Goal: Task Accomplishment & Management: Use online tool/utility

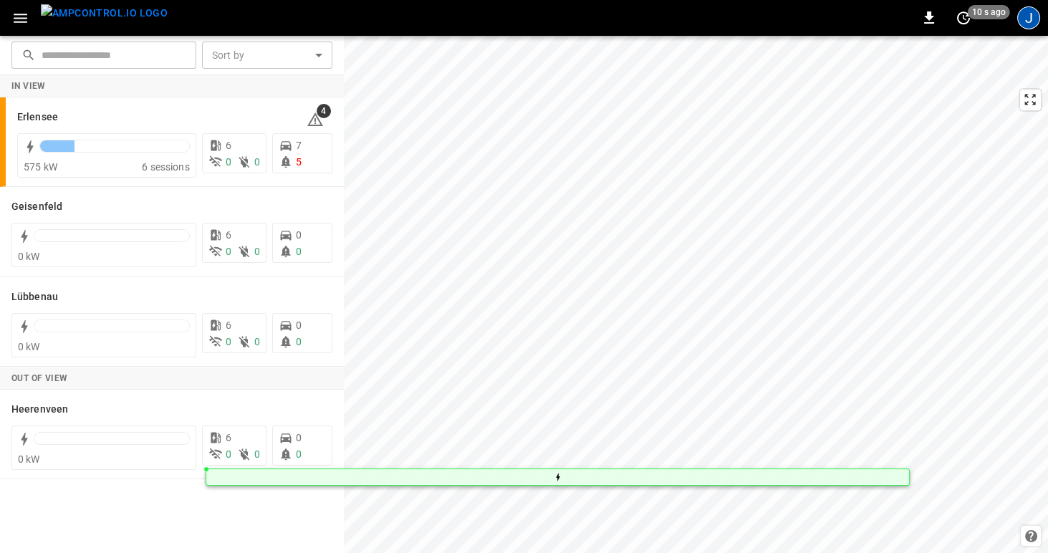
click at [1029, 17] on div "J" at bounding box center [1028, 17] width 23 height 23
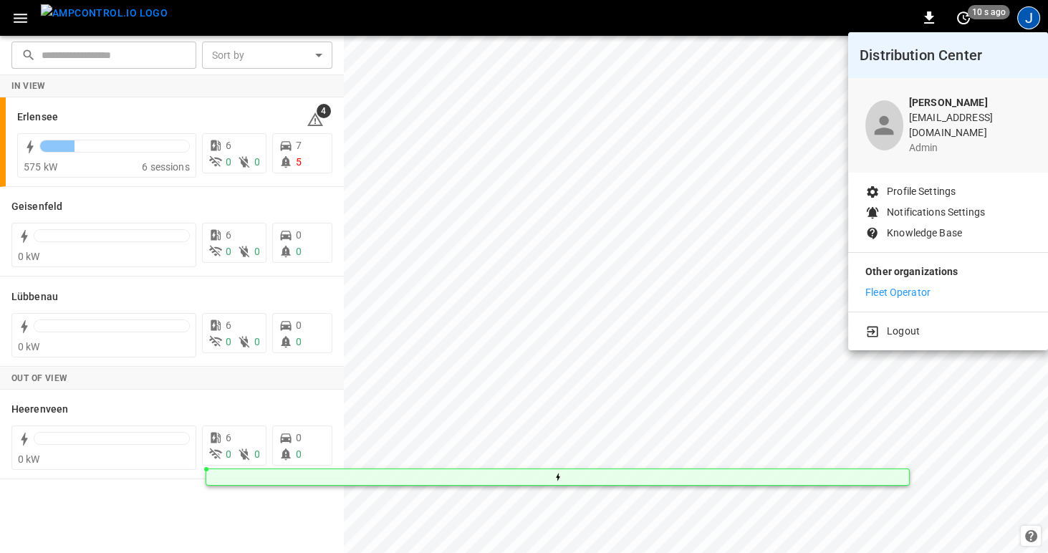
click at [887, 285] on p "Fleet Operator" at bounding box center [897, 292] width 65 height 15
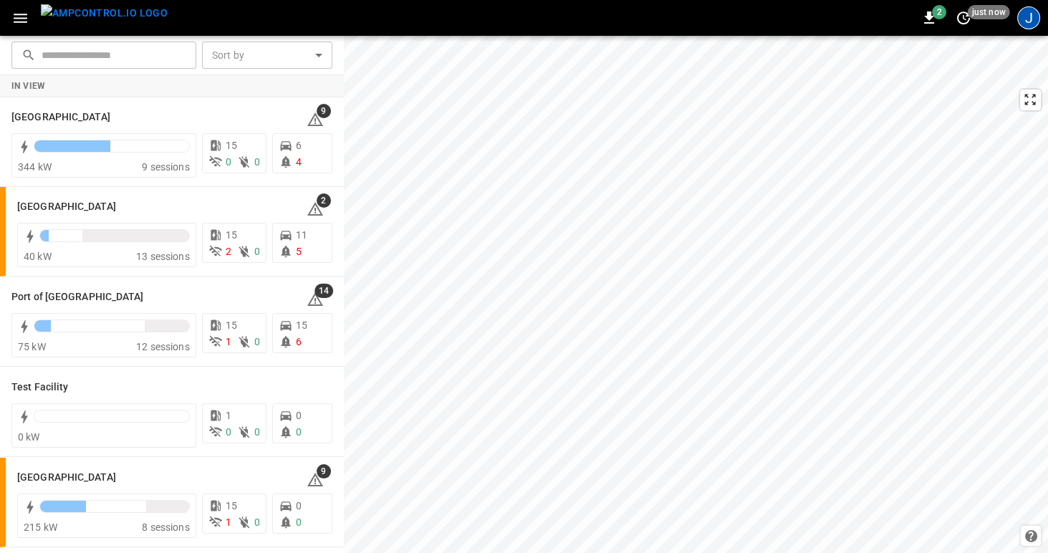
click at [1030, 14] on div "J" at bounding box center [1028, 17] width 23 height 23
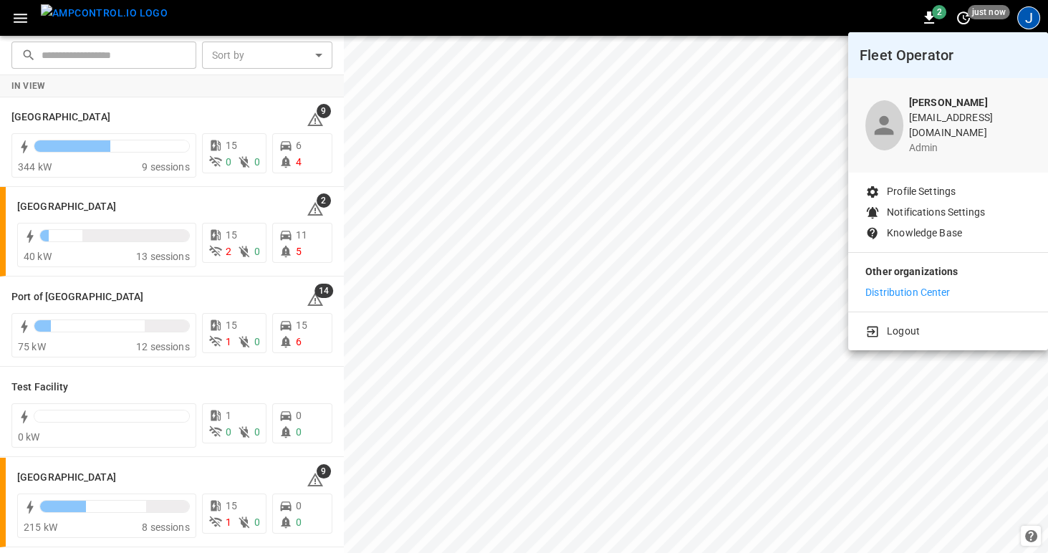
click at [21, 15] on div at bounding box center [524, 276] width 1048 height 553
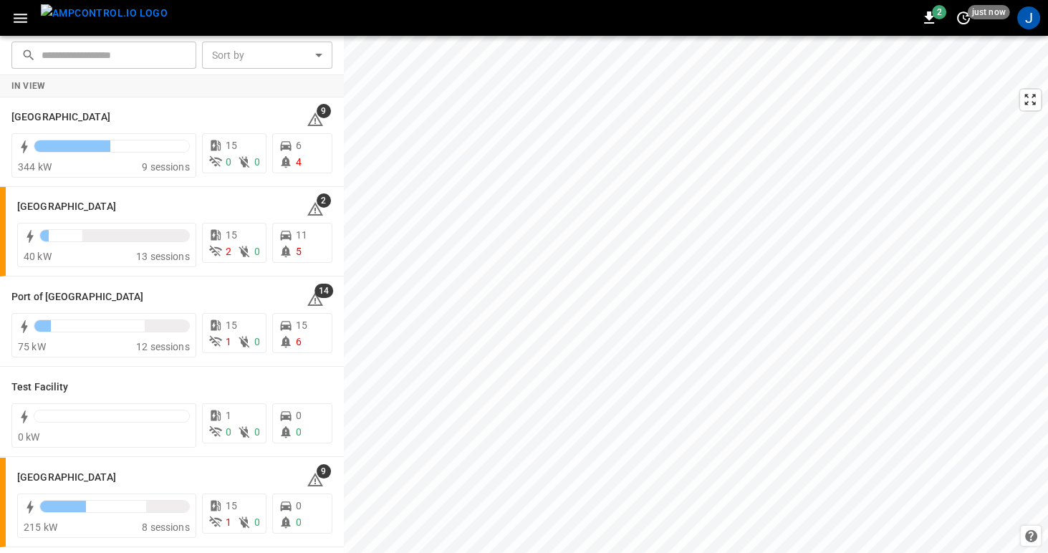
click at [18, 19] on icon "button" at bounding box center [20, 18] width 18 height 18
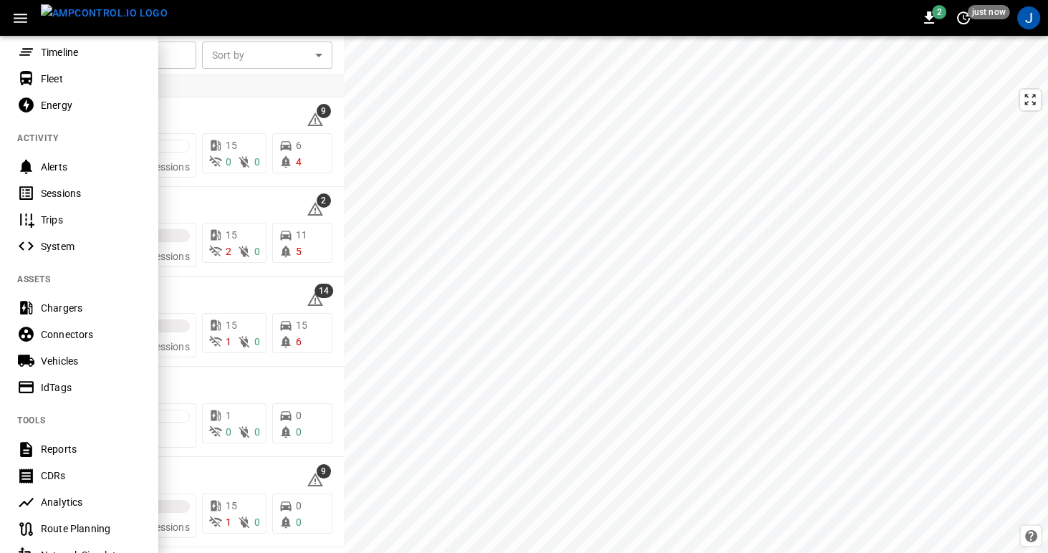
scroll to position [121, 0]
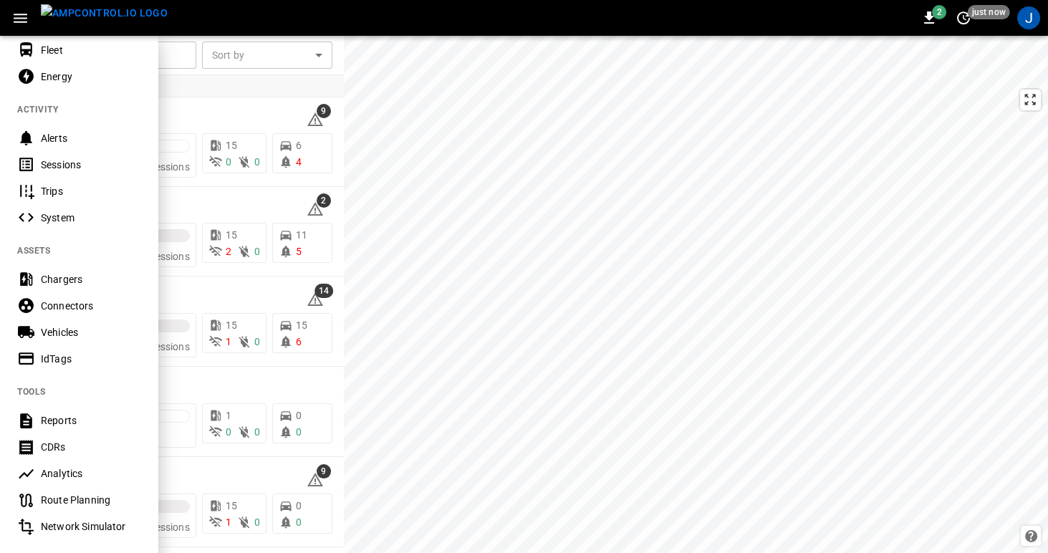
click at [497, 90] on div at bounding box center [524, 276] width 1048 height 553
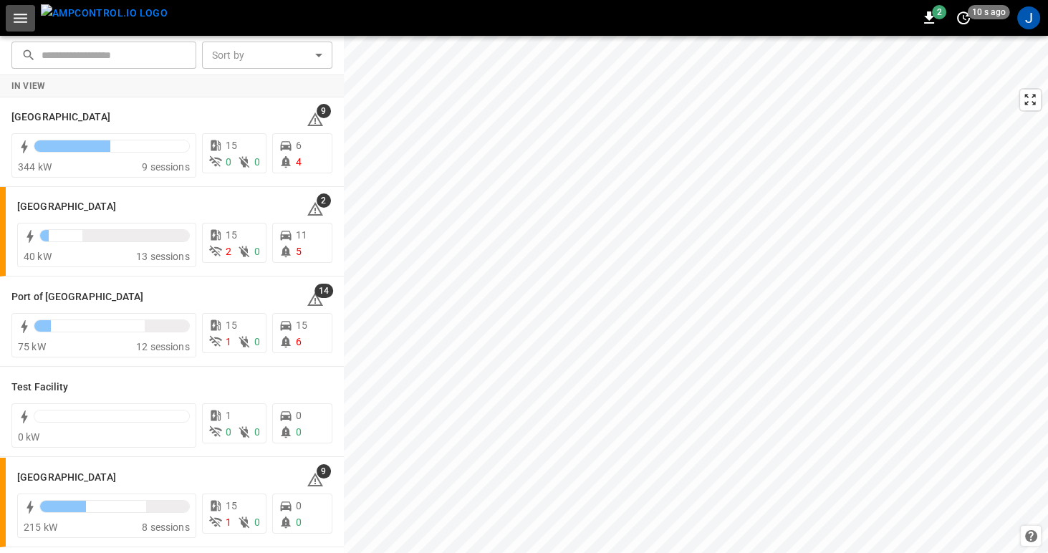
click at [20, 19] on icon "button" at bounding box center [20, 18] width 18 height 18
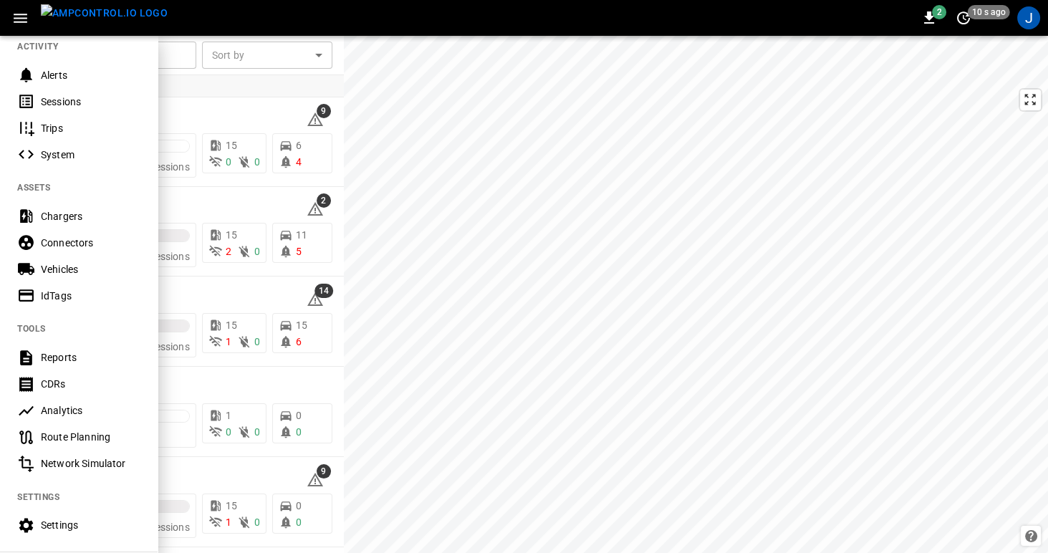
scroll to position [291, 0]
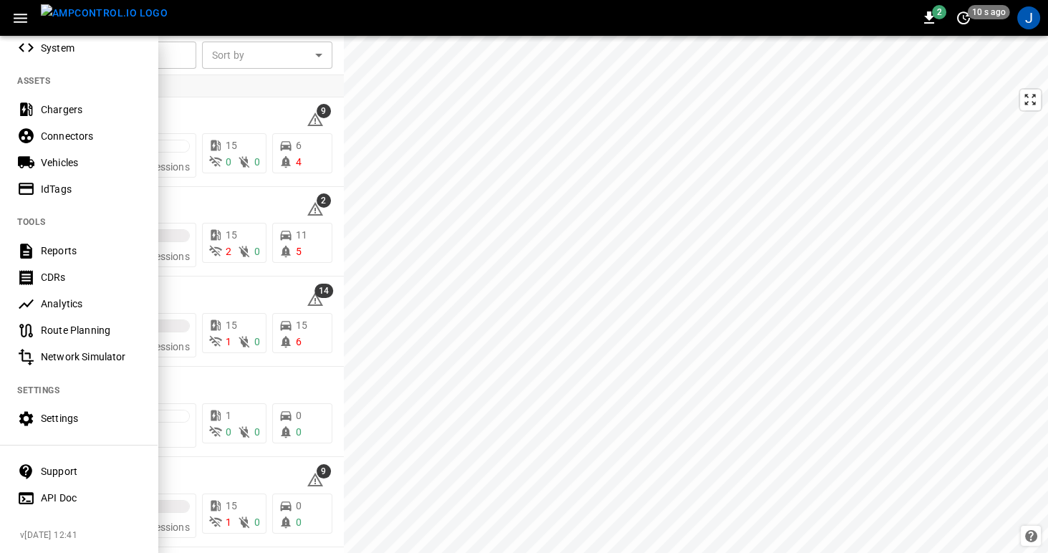
click at [37, 418] on div "Settings" at bounding box center [79, 418] width 158 height 26
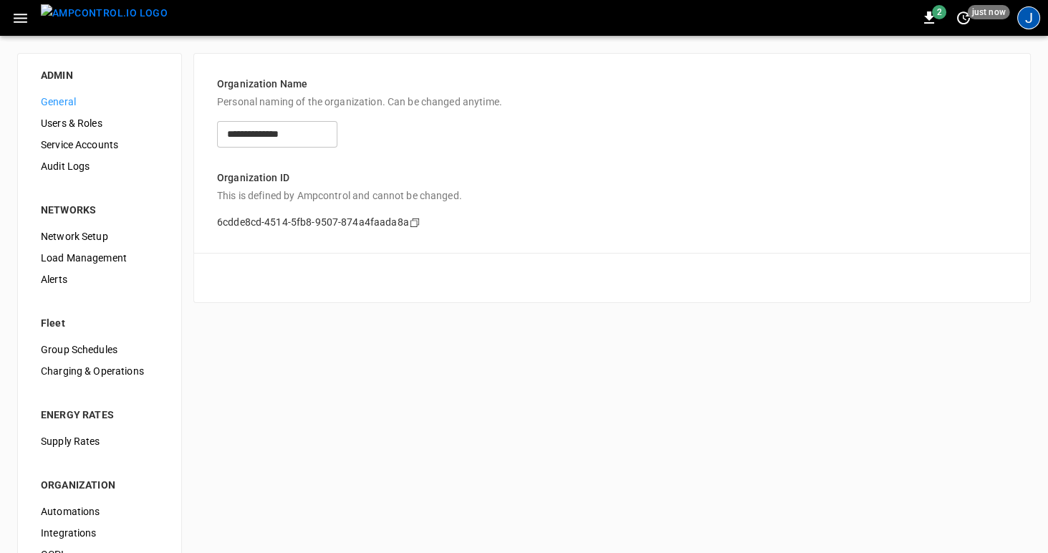
click at [1033, 13] on div "J" at bounding box center [1028, 17] width 23 height 23
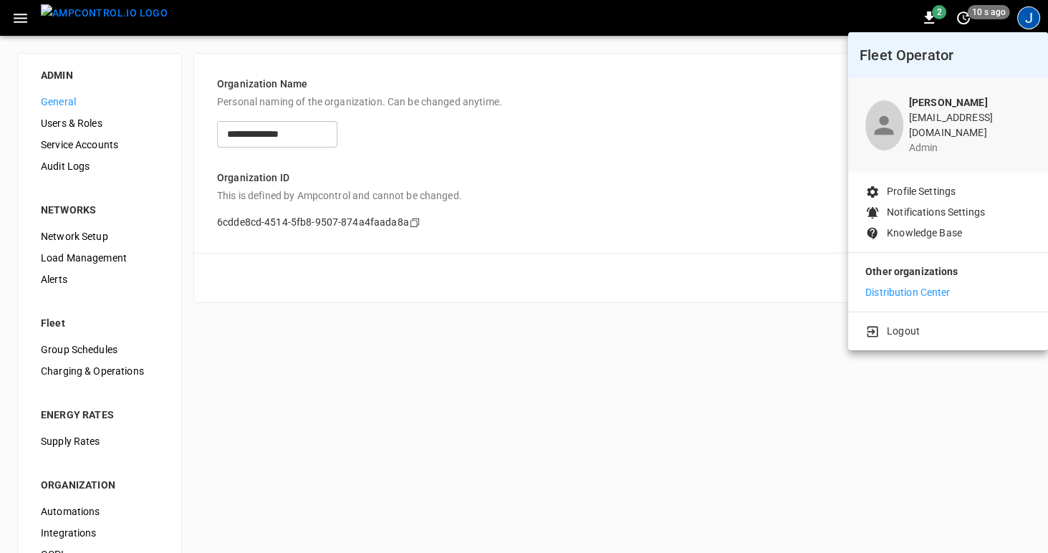
click at [799, 130] on div at bounding box center [524, 276] width 1048 height 553
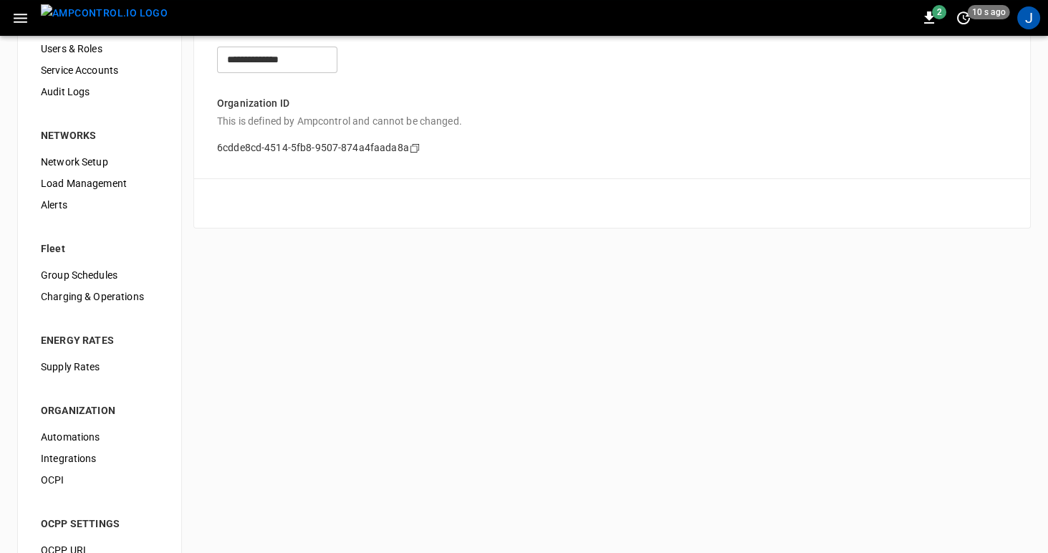
scroll to position [132, 0]
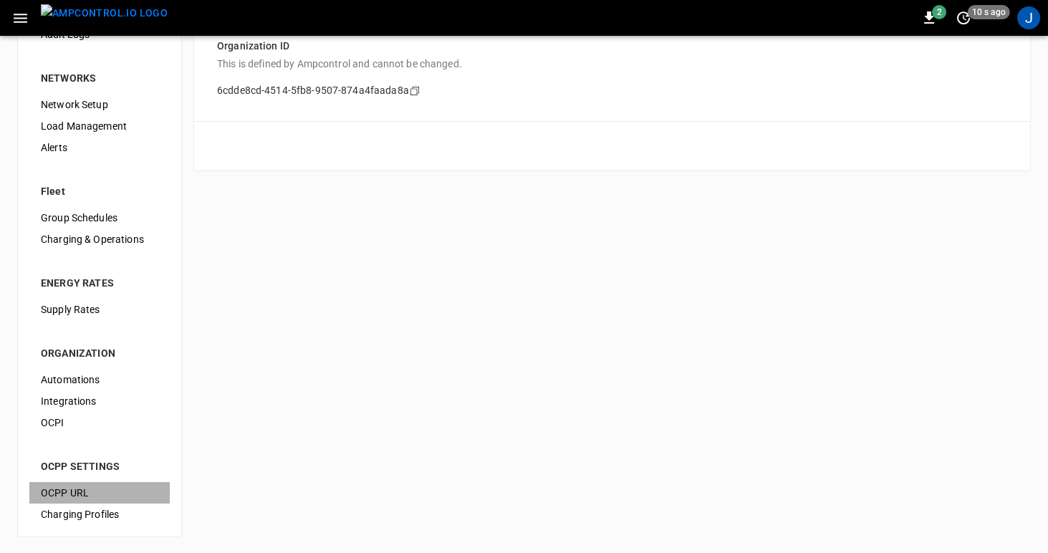
click at [62, 488] on span "OCPP URL" at bounding box center [99, 493] width 117 height 15
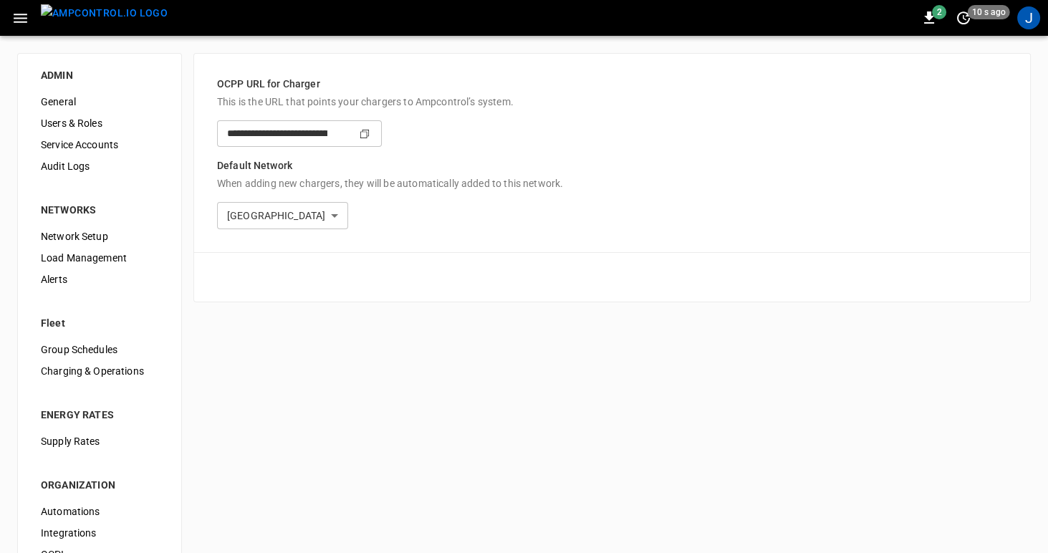
type input "**********"
drag, startPoint x: 226, startPoint y: 132, endPoint x: 536, endPoint y: 131, distance: 309.4
click at [327, 131] on input "**********" at bounding box center [272, 133] width 110 height 26
drag, startPoint x: 264, startPoint y: 105, endPoint x: 216, endPoint y: 100, distance: 48.2
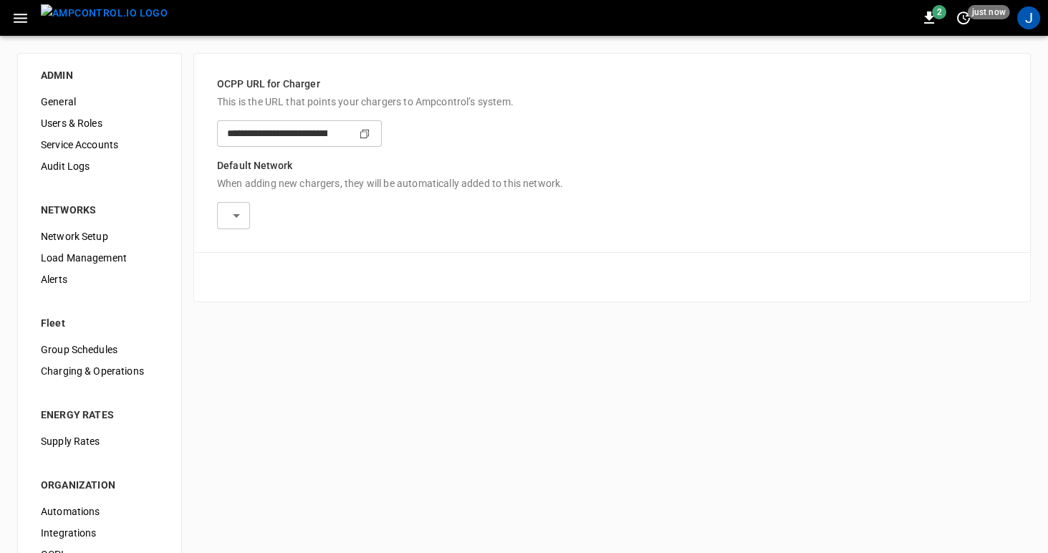
click at [264, 104] on p "This is the URL that points your chargers to Ampcontrol’s system." at bounding box center [612, 102] width 790 height 14
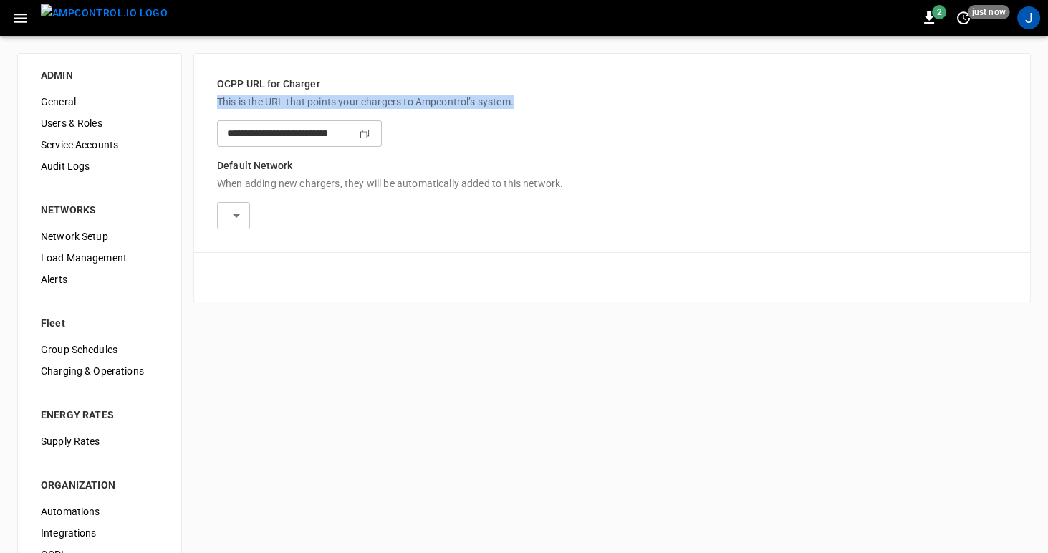
drag, startPoint x: 216, startPoint y: 99, endPoint x: 513, endPoint y: 102, distance: 297.2
click at [526, 100] on div "**********" at bounding box center [611, 153] width 837 height 200
copy p "This is the URL that points your chargers to Ampcontrol’s system."
click at [342, 102] on p "This is the URL that points your chargers to Ampcontrol’s system." at bounding box center [612, 100] width 790 height 14
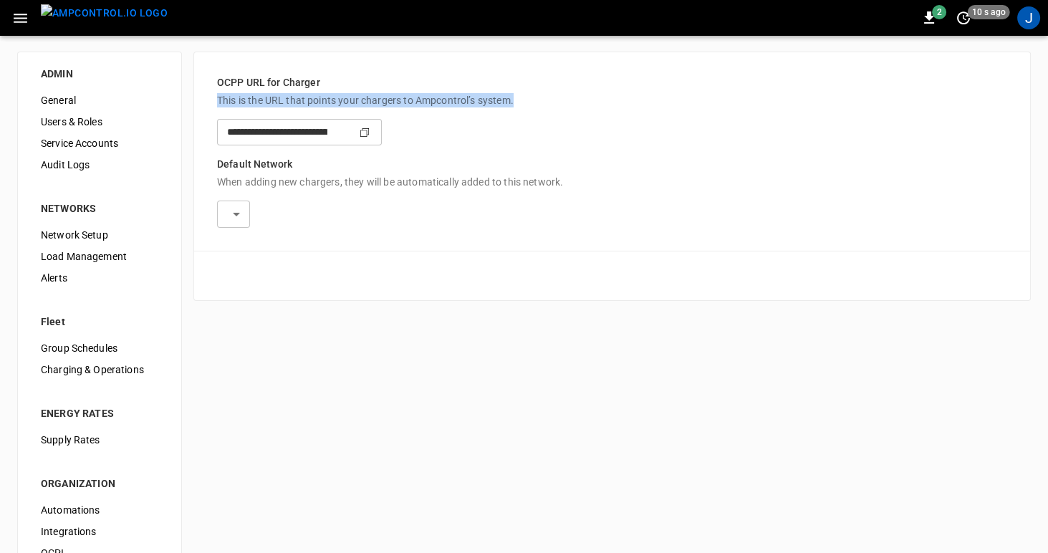
drag, startPoint x: 218, startPoint y: 99, endPoint x: 530, endPoint y: 101, distance: 311.5
click at [530, 101] on p "This is the URL that points your chargers to Ampcontrol’s system." at bounding box center [612, 100] width 790 height 14
